Goal: Check status: Check status

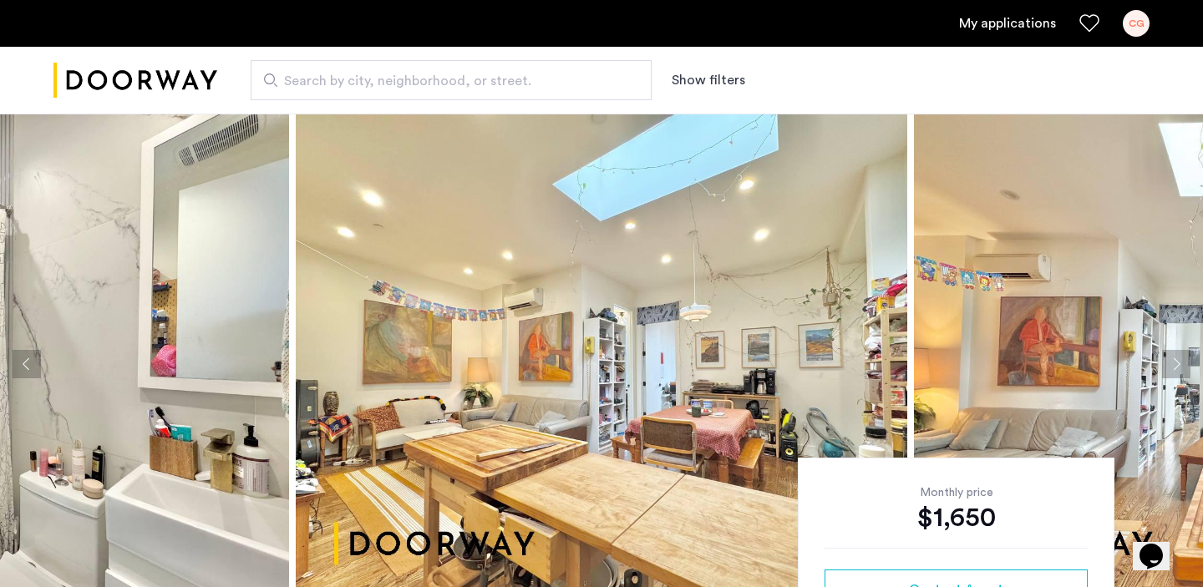
click at [995, 33] on ul "My applications CG" at bounding box center [601, 23] width 1096 height 27
click at [1005, 24] on link "My applications" at bounding box center [1007, 23] width 97 height 20
